Goal: Find specific page/section: Find specific page/section

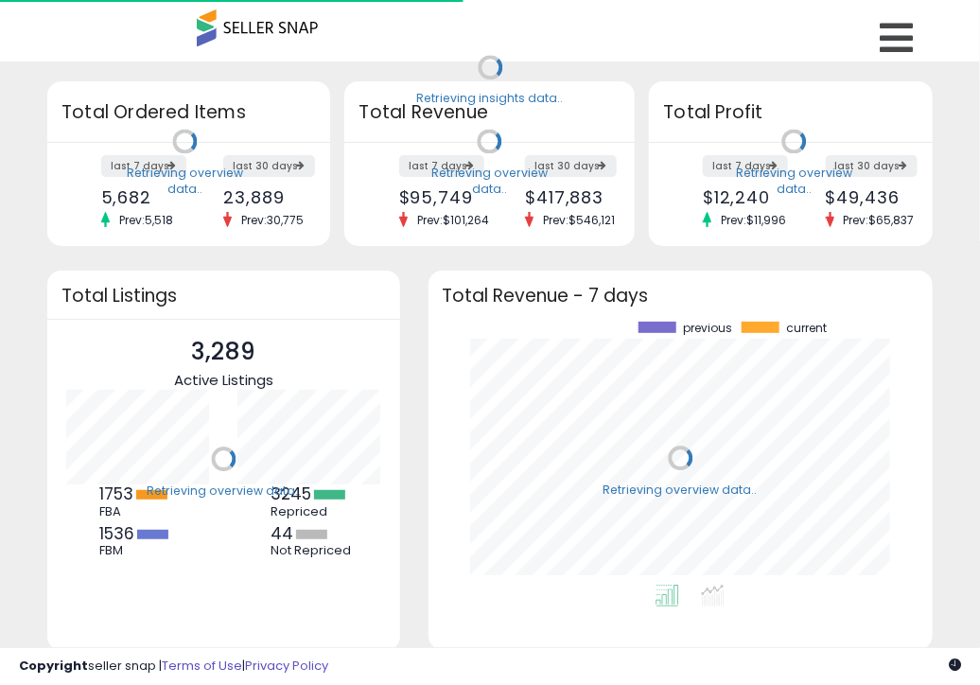
scroll to position [263, 468]
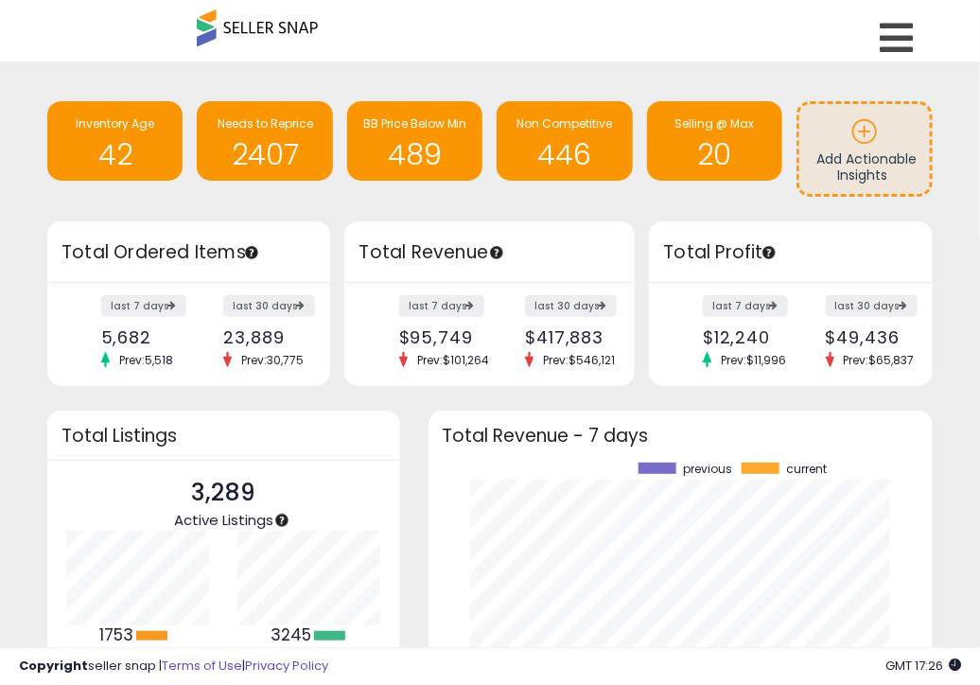
click at [275, 24] on span at bounding box center [257, 27] width 121 height 37
click at [909, 30] on icon at bounding box center [896, 38] width 33 height 38
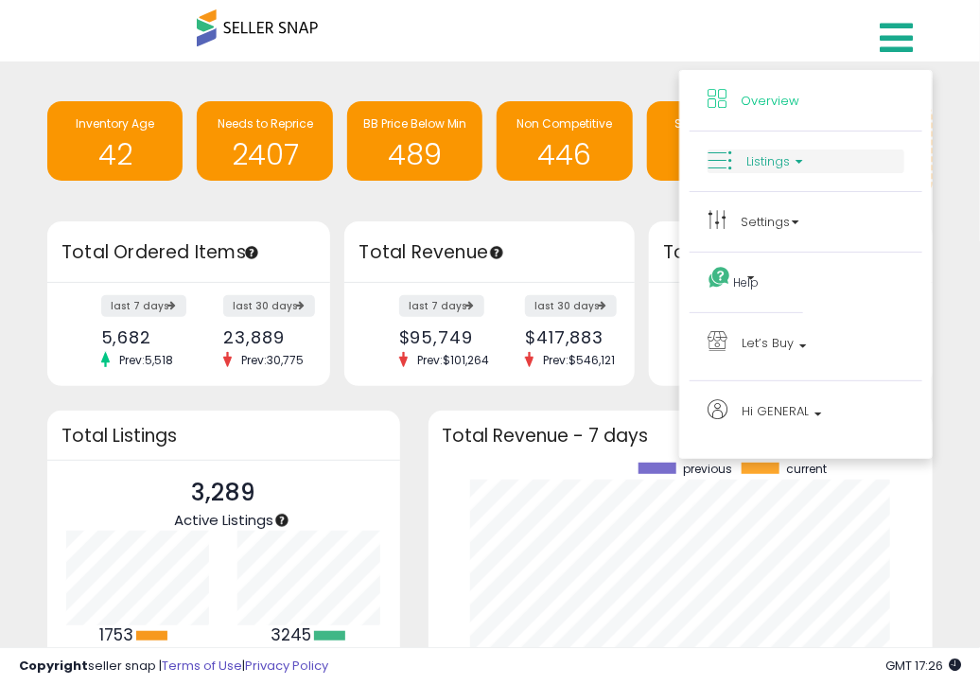
click at [752, 169] on span "Listings" at bounding box center [769, 161] width 44 height 18
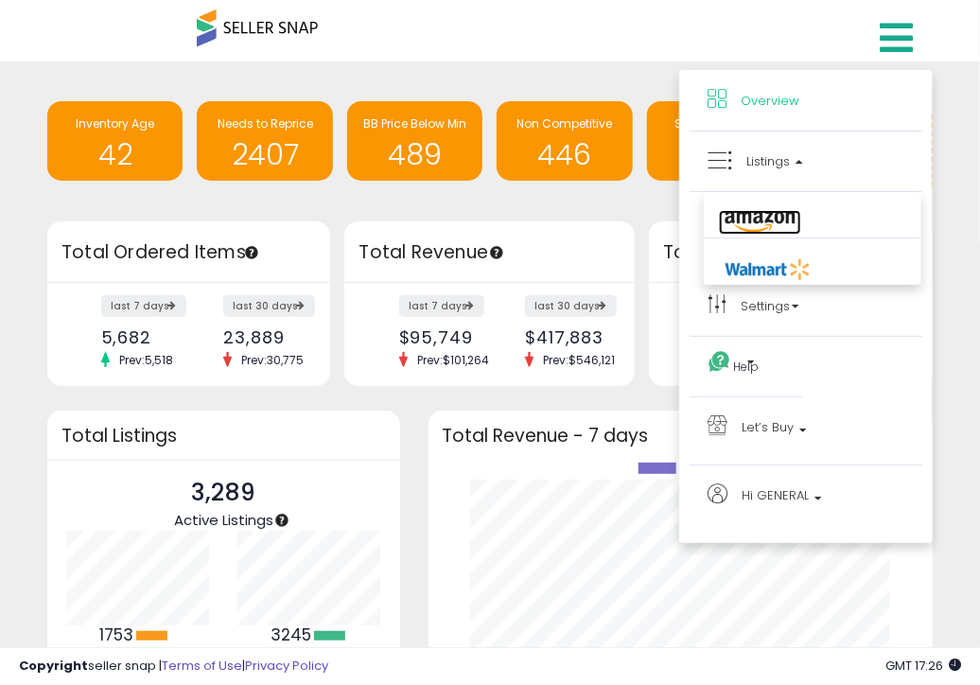
click at [752, 216] on icon at bounding box center [760, 222] width 82 height 25
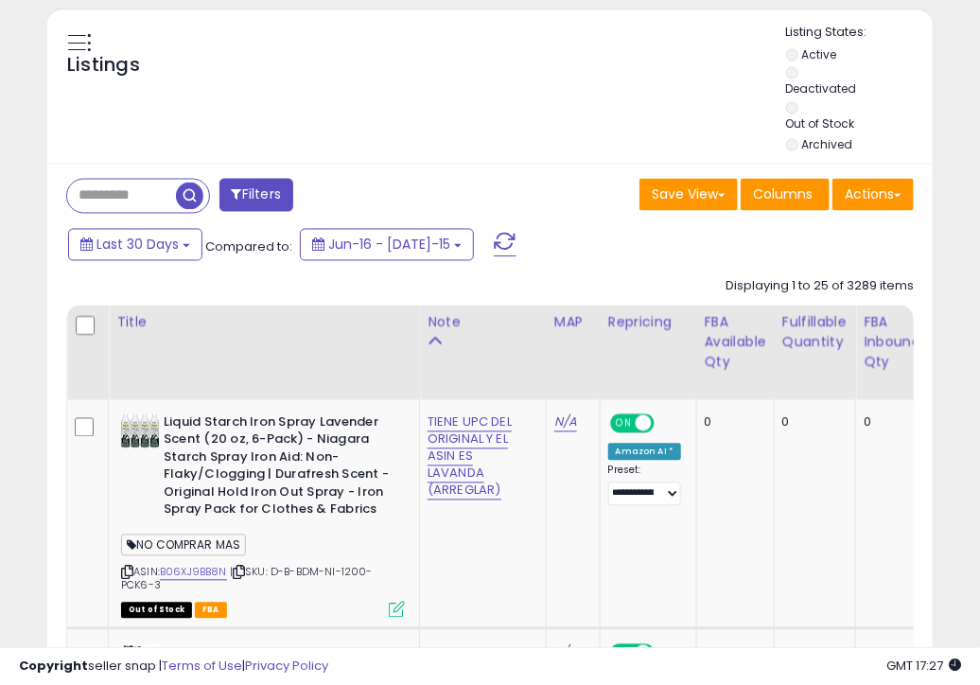
scroll to position [388, 511]
click at [104, 195] on input "text" at bounding box center [121, 196] width 109 height 33
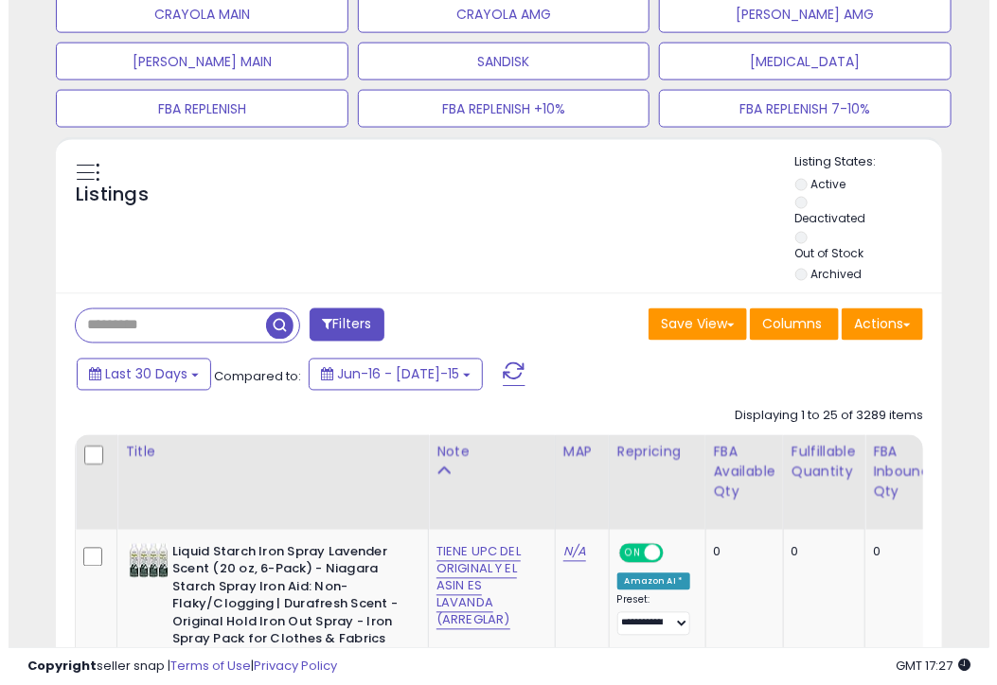
scroll to position [735, 0]
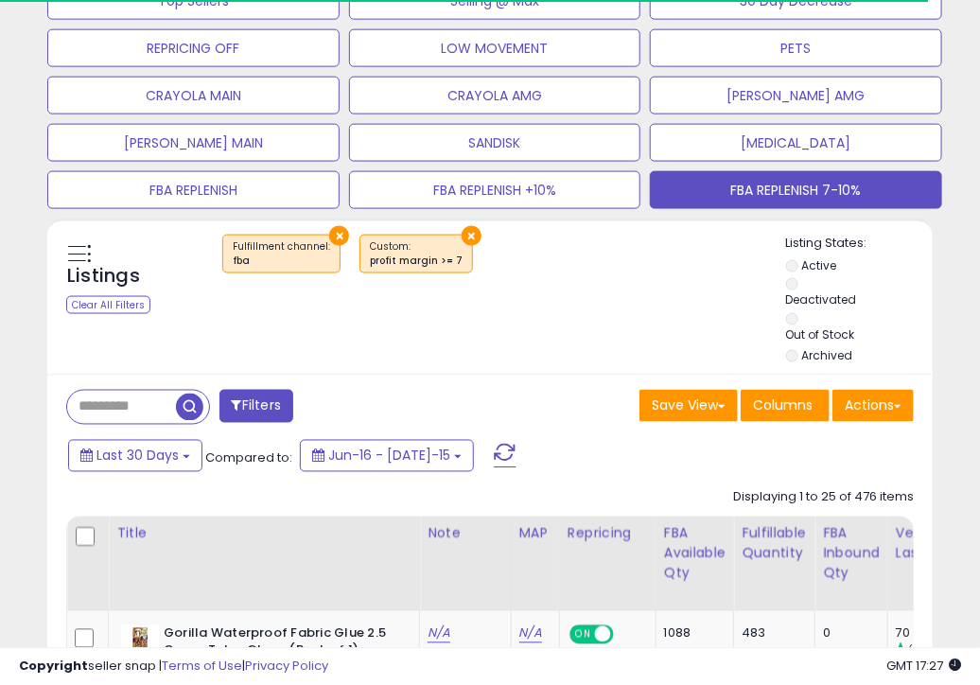
scroll to position [946028, 945904]
click at [94, 415] on input "text" at bounding box center [162, 407] width 190 height 33
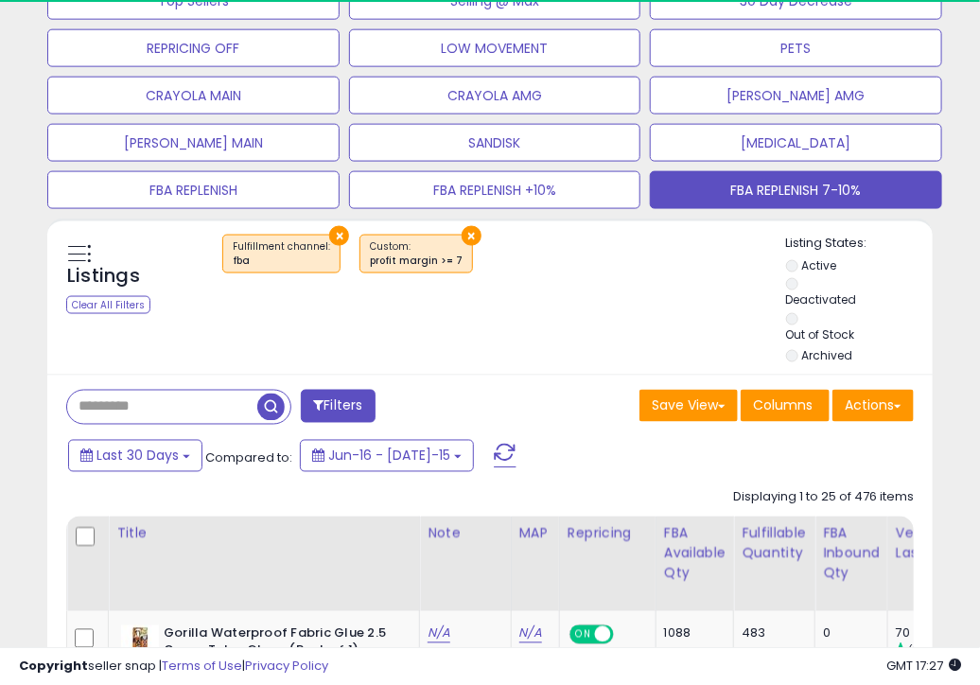
type input "*****"
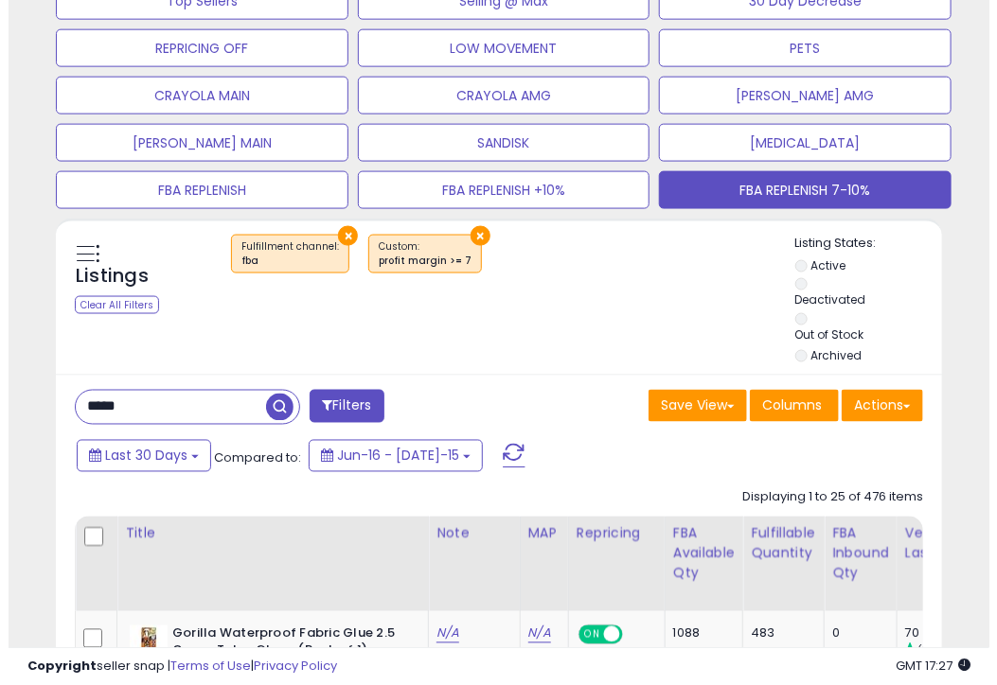
scroll to position [388, 511]
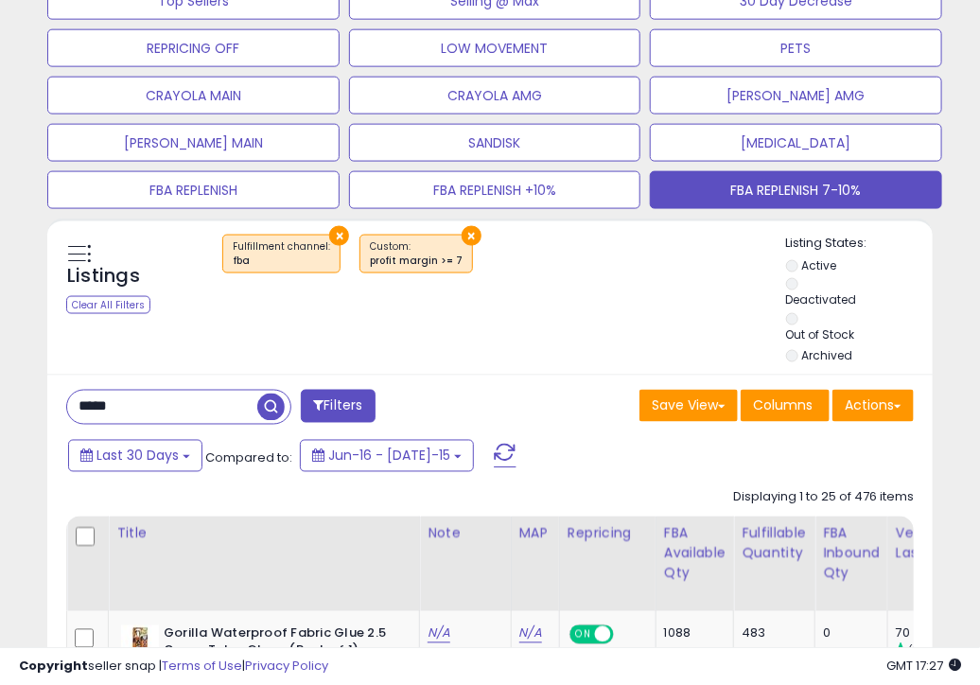
click at [271, 399] on span "button" at bounding box center [270, 407] width 27 height 27
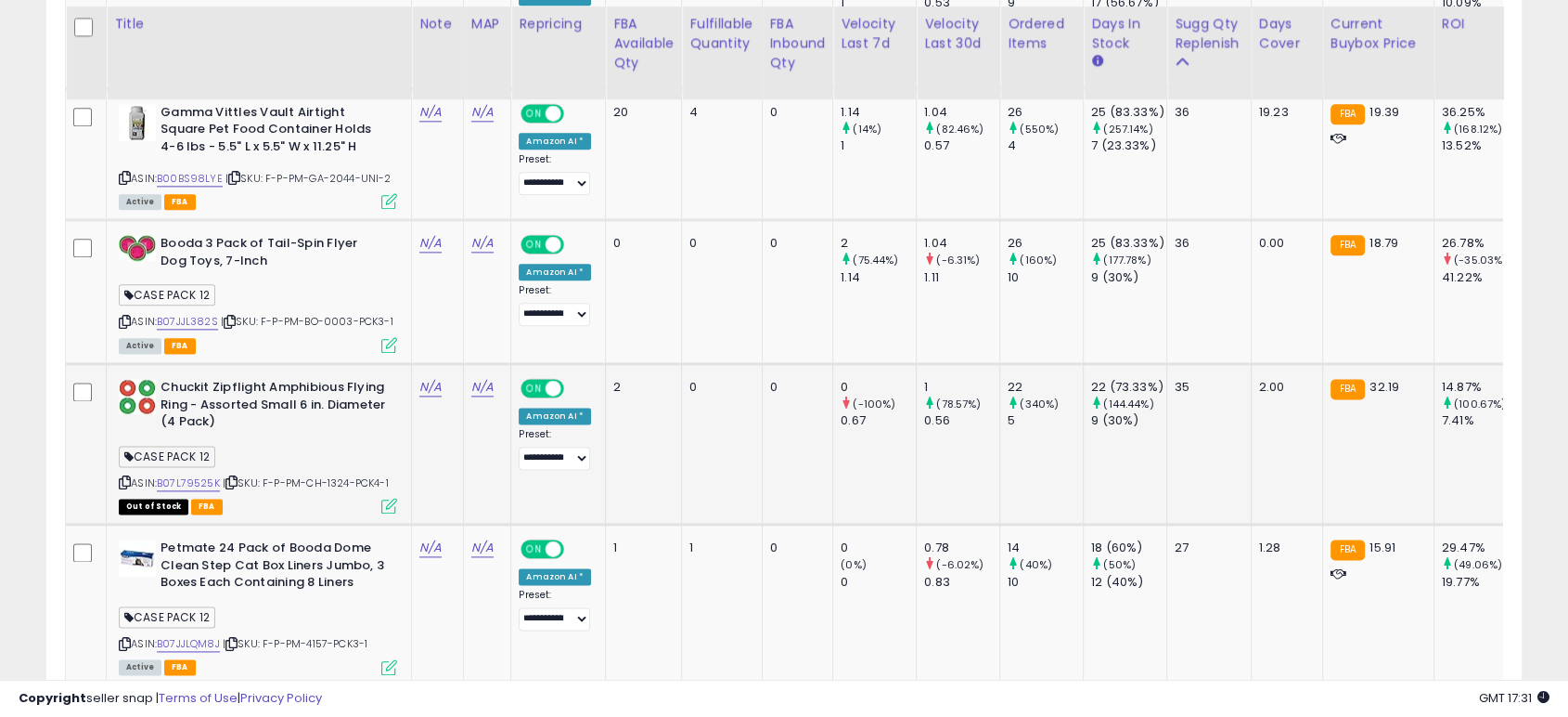
scroll to position [2399, 0]
